Goal: Task Accomplishment & Management: Manage account settings

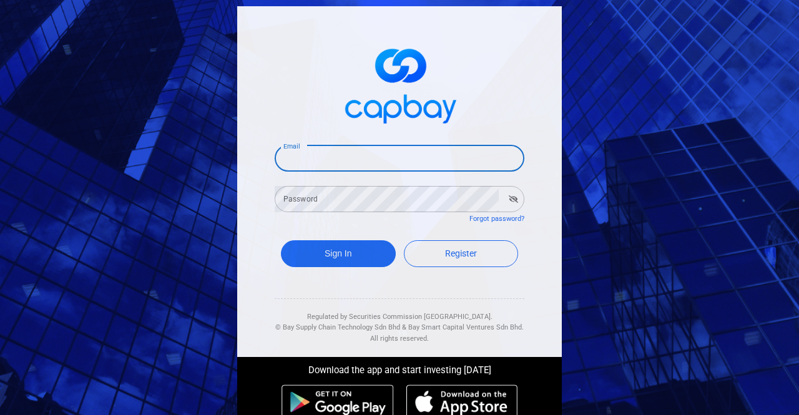
click at [339, 162] on input "Email" at bounding box center [400, 158] width 250 height 26
paste input "[EMAIL_ADDRESS][DOMAIN_NAME]"
type input "[EMAIL_ADDRESS][DOMAIN_NAME]"
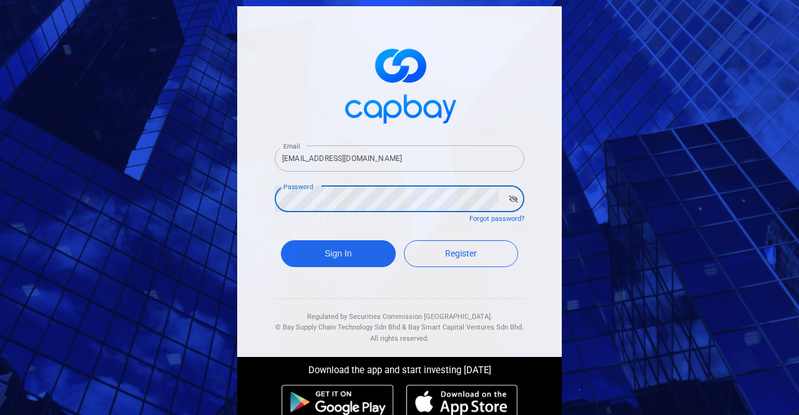
click at [322, 270] on div "Sign In Register" at bounding box center [400, 257] width 250 height 46
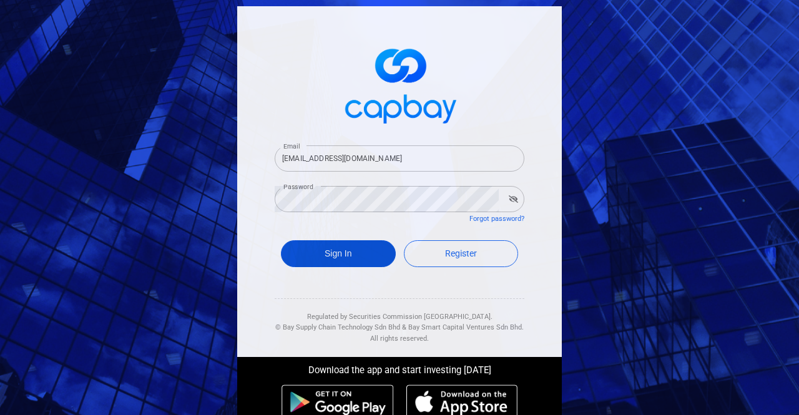
click at [326, 258] on button "Sign In" at bounding box center [338, 253] width 115 height 27
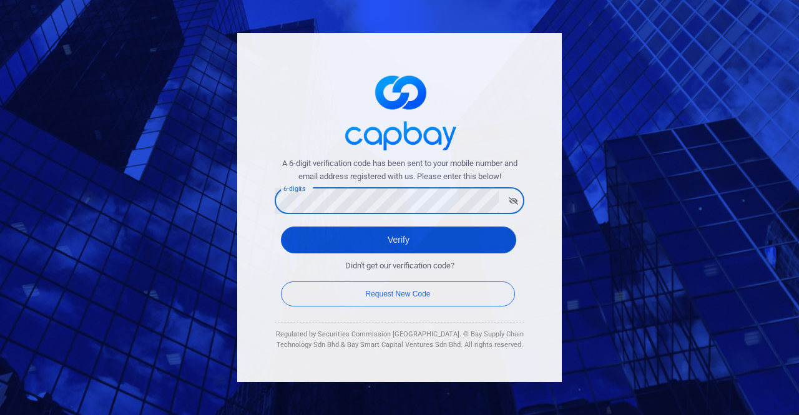
click at [325, 235] on button "Verify" at bounding box center [398, 240] width 235 height 27
click at [331, 238] on button "Verify" at bounding box center [398, 240] width 235 height 27
click at [320, 233] on button "Verify" at bounding box center [398, 240] width 235 height 27
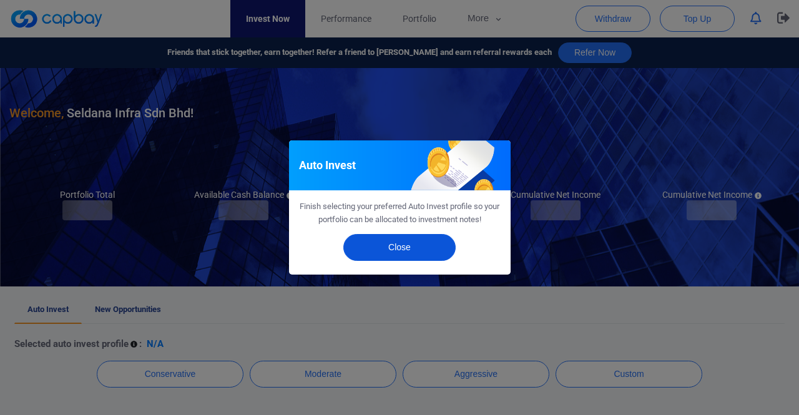
click at [403, 245] on button "Close" at bounding box center [399, 247] width 112 height 27
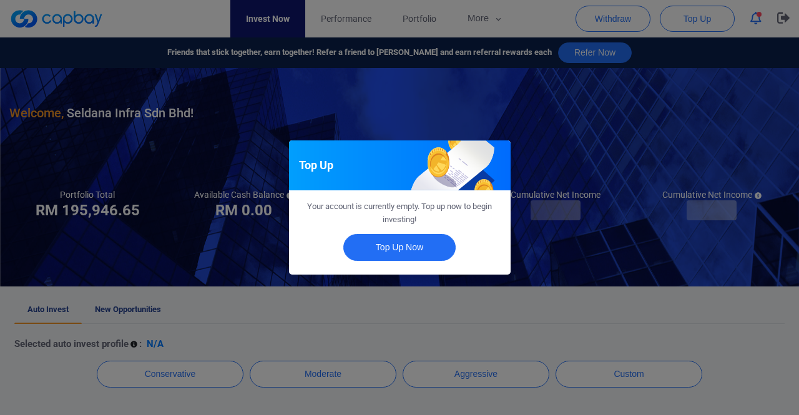
click at [527, 101] on div "Top Up Your account is currently empty. Top up now to begin investing! Top Up N…" at bounding box center [399, 207] width 799 height 415
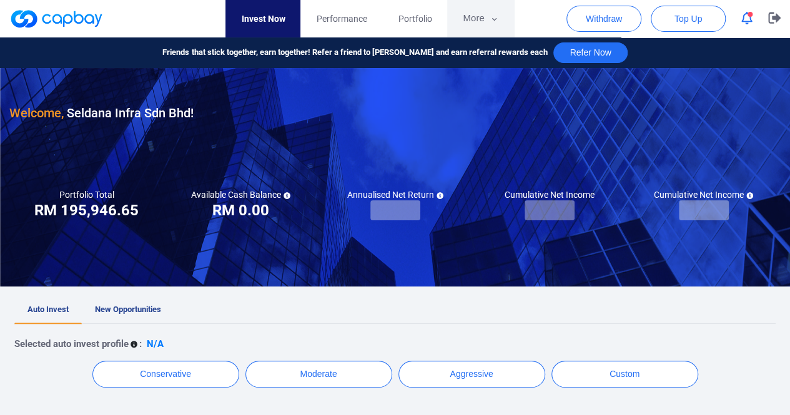
click at [478, 13] on button "More" at bounding box center [480, 18] width 67 height 37
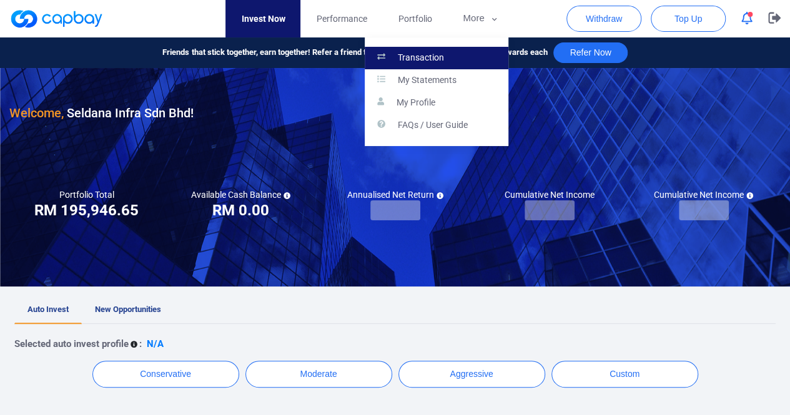
click at [427, 58] on p "Transaction" at bounding box center [421, 57] width 46 height 11
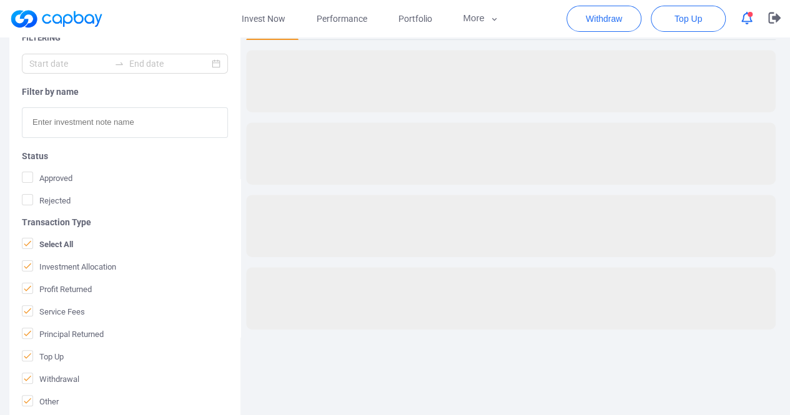
scroll to position [304, 0]
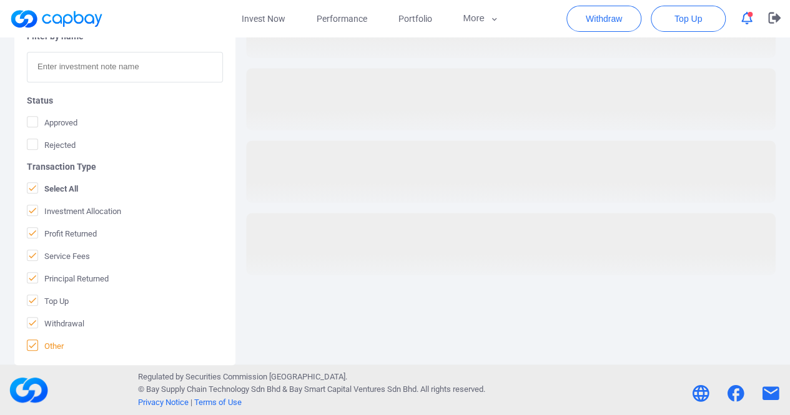
click at [34, 345] on icon at bounding box center [32, 345] width 10 height 10
click at [0, 0] on input "Other" at bounding box center [0, 0] width 0 height 0
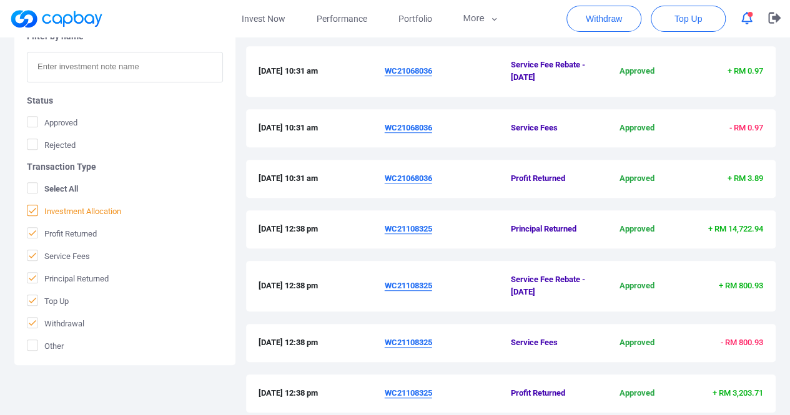
click at [34, 208] on icon at bounding box center [32, 210] width 7 height 6
click at [0, 0] on input "Investment Allocation" at bounding box center [0, 0] width 0 height 0
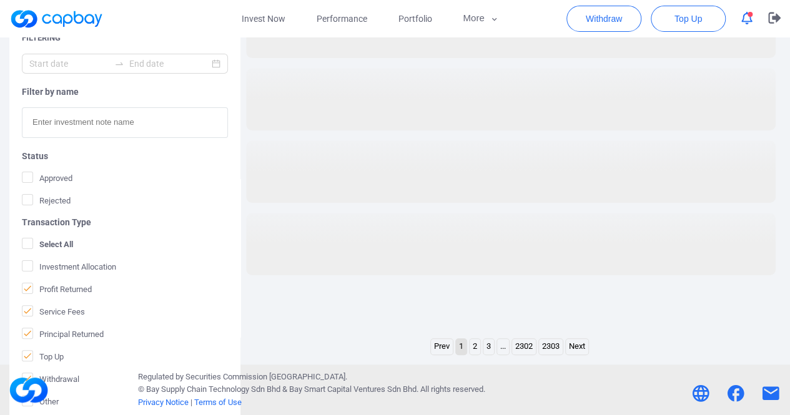
click at [29, 288] on icon at bounding box center [27, 288] width 10 height 10
click at [0, 0] on input "Profit Returned" at bounding box center [0, 0] width 0 height 0
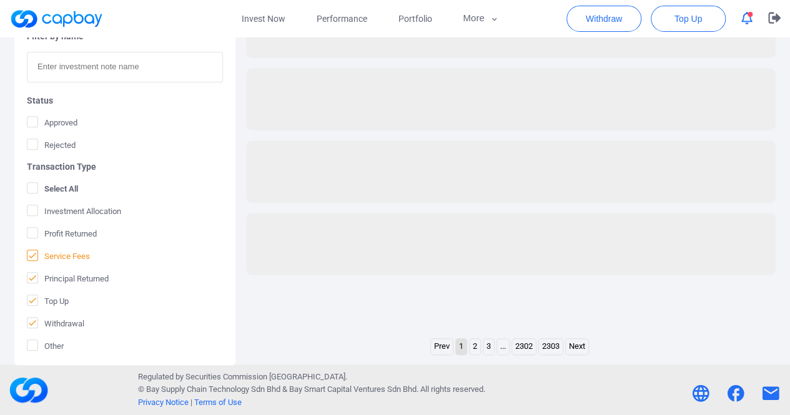
click at [32, 252] on icon at bounding box center [32, 255] width 10 height 10
click at [0, 0] on input "Service Fees" at bounding box center [0, 0] width 0 height 0
click at [37, 278] on span at bounding box center [32, 277] width 11 height 11
click at [0, 0] on input "Principal Returned" at bounding box center [0, 0] width 0 height 0
click at [32, 298] on icon at bounding box center [32, 300] width 10 height 10
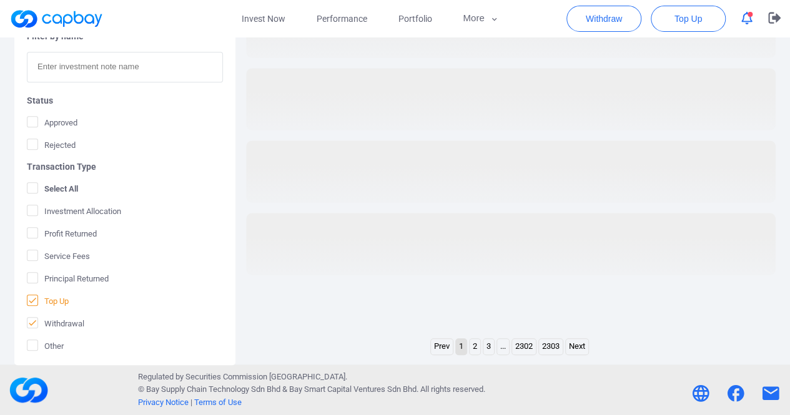
click at [0, 0] on input "Top Up" at bounding box center [0, 0] width 0 height 0
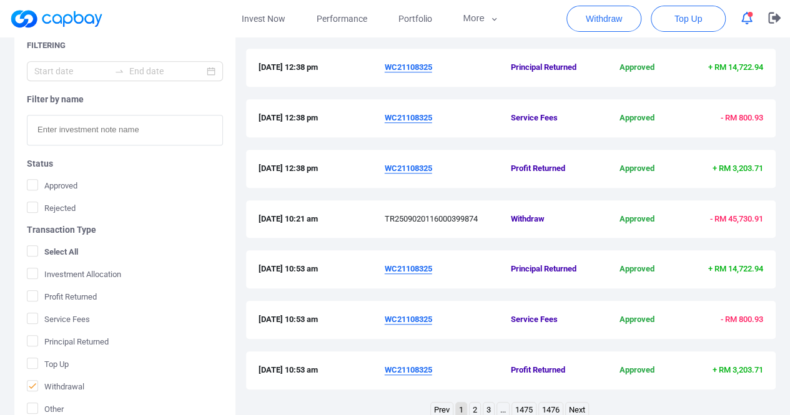
scroll to position [429, 0]
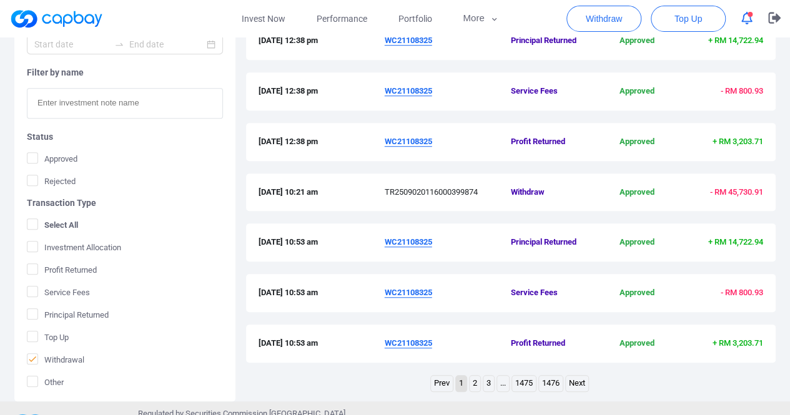
click at [438, 384] on link "Prev" at bounding box center [442, 384] width 22 height 16
click at [438, 381] on link "Prev" at bounding box center [442, 384] width 22 height 16
click at [578, 383] on link "Next" at bounding box center [577, 384] width 22 height 16
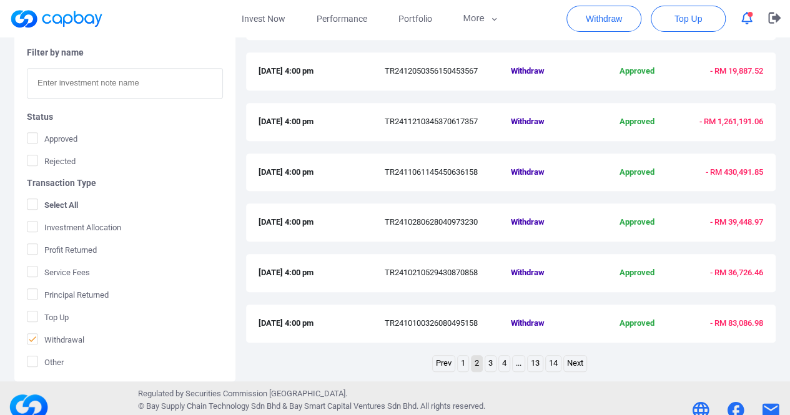
scroll to position [465, 0]
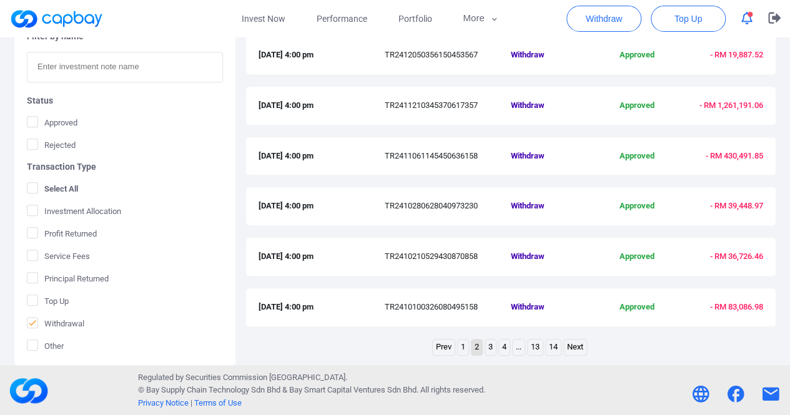
click at [463, 345] on link "1" at bounding box center [463, 348] width 11 height 16
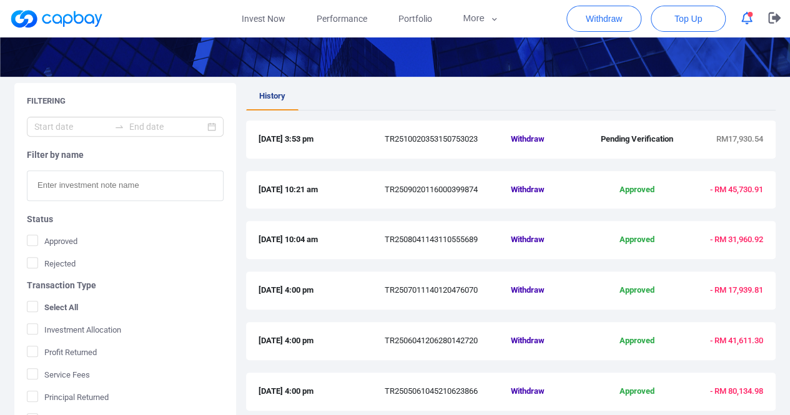
scroll to position [242, 0]
